Goal: Download file/media

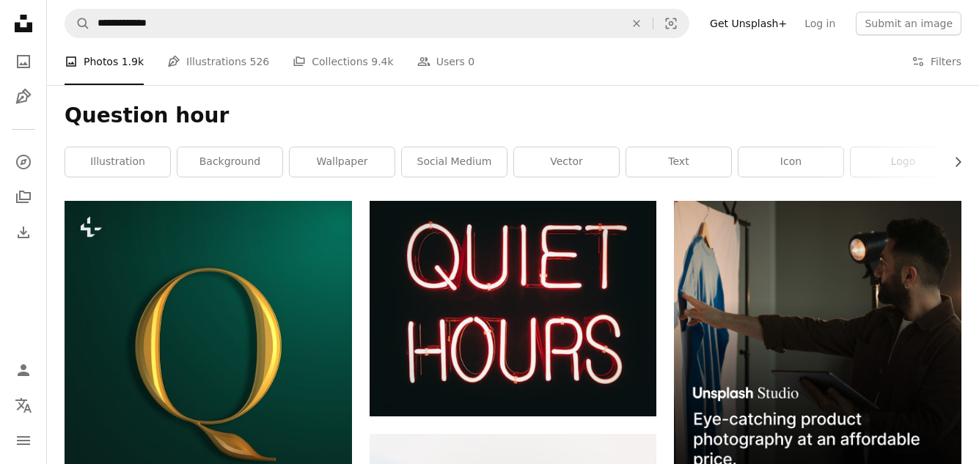
scroll to position [5167, 0]
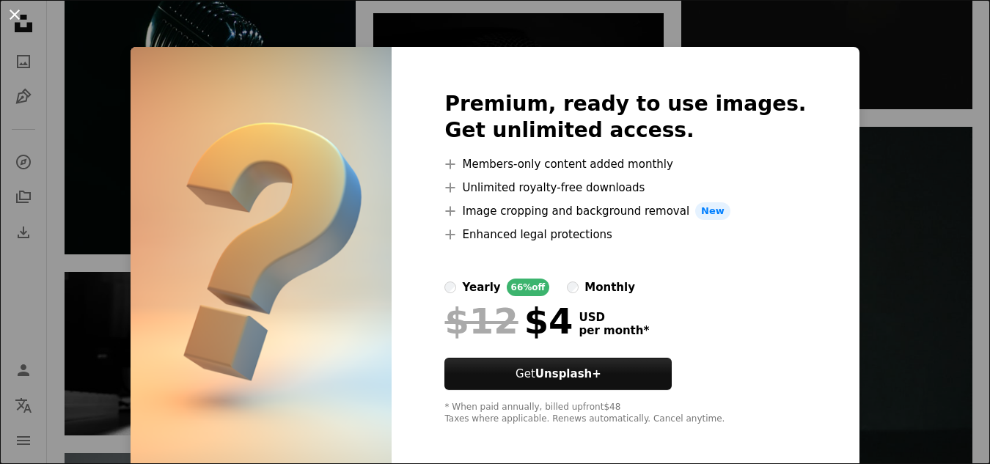
click at [12, 15] on button "An X shape" at bounding box center [15, 15] width 18 height 18
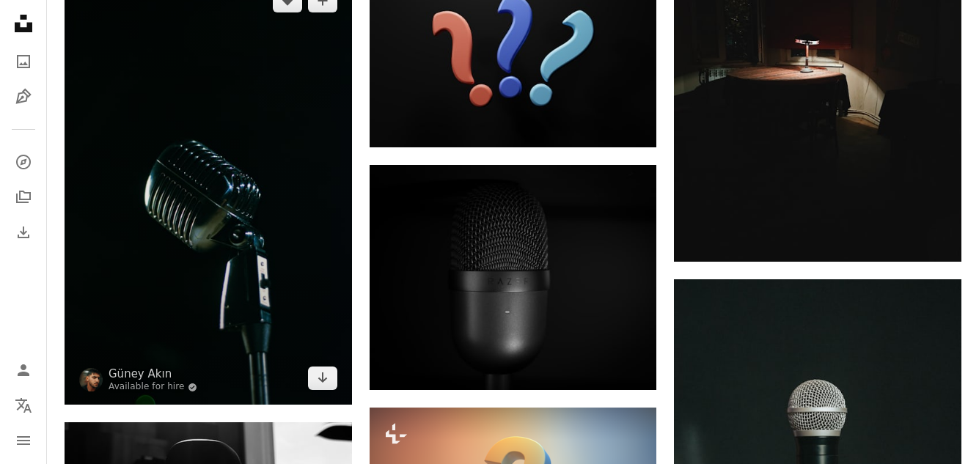
scroll to position [4800, 0]
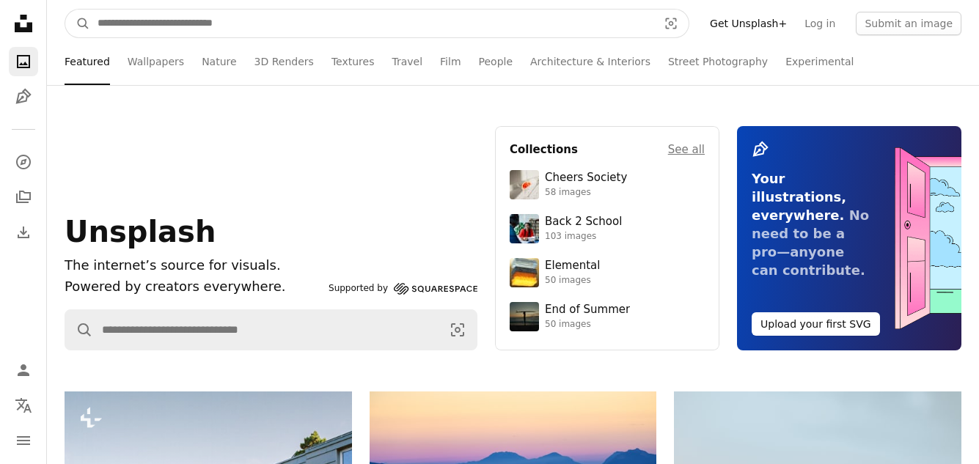
click at [250, 26] on input "Find visuals sitewide" at bounding box center [371, 24] width 563 height 28
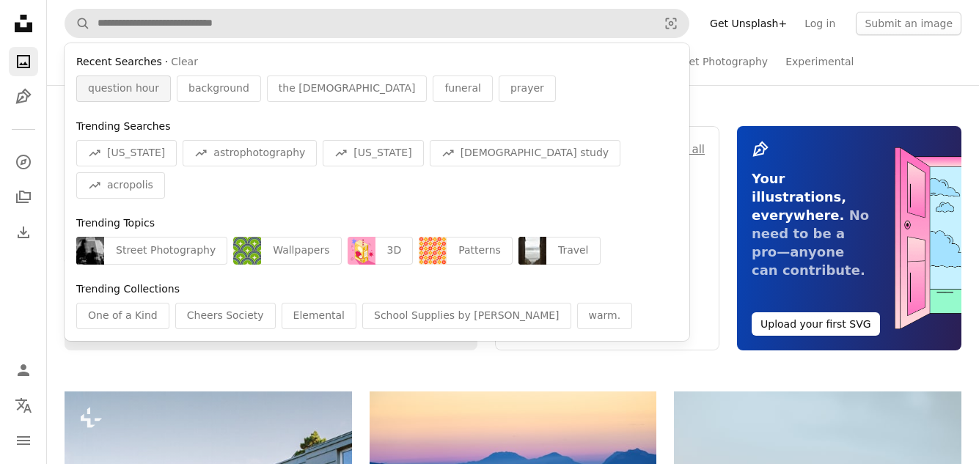
click at [127, 94] on span "question hour" at bounding box center [123, 88] width 71 height 15
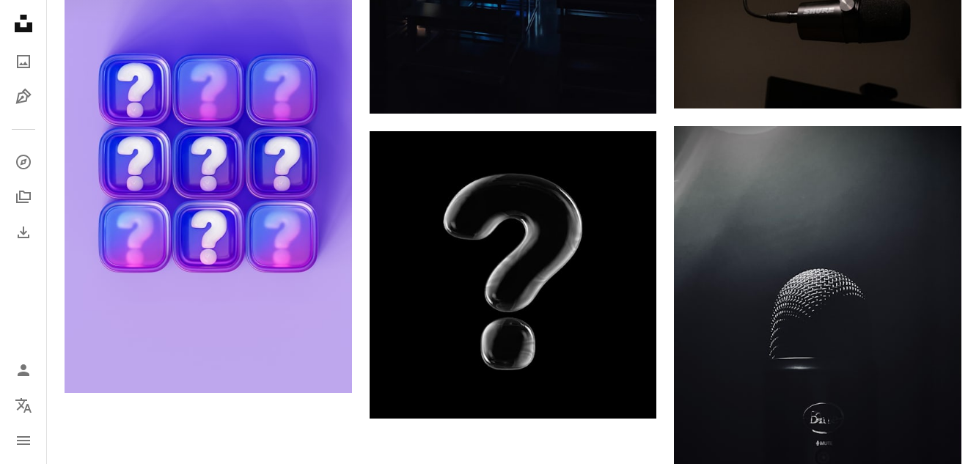
scroll to position [7477, 0]
